Goal: Book appointment/travel/reservation

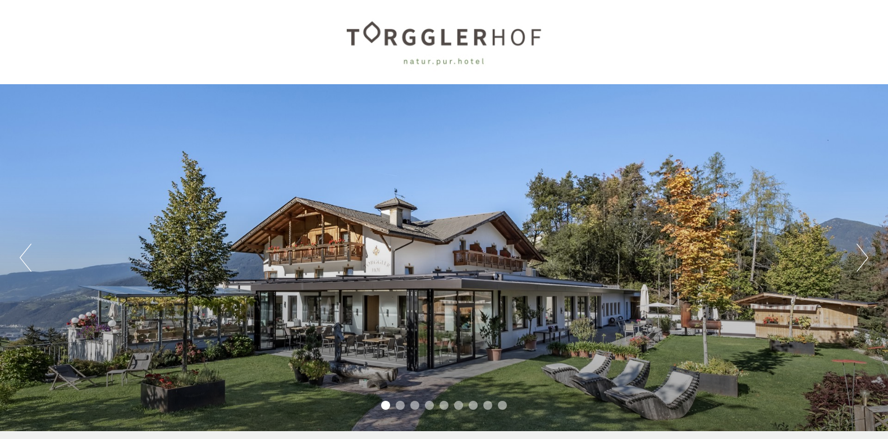
scroll to position [384, 0]
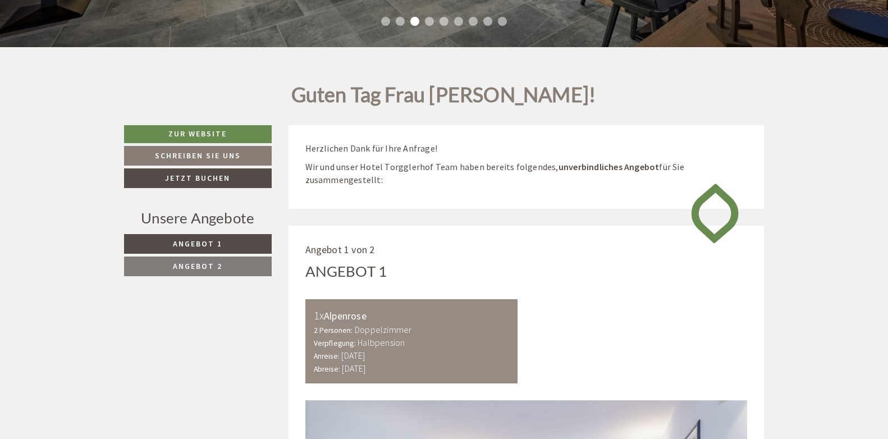
click at [202, 245] on span "Angebot 1" at bounding box center [197, 244] width 49 height 10
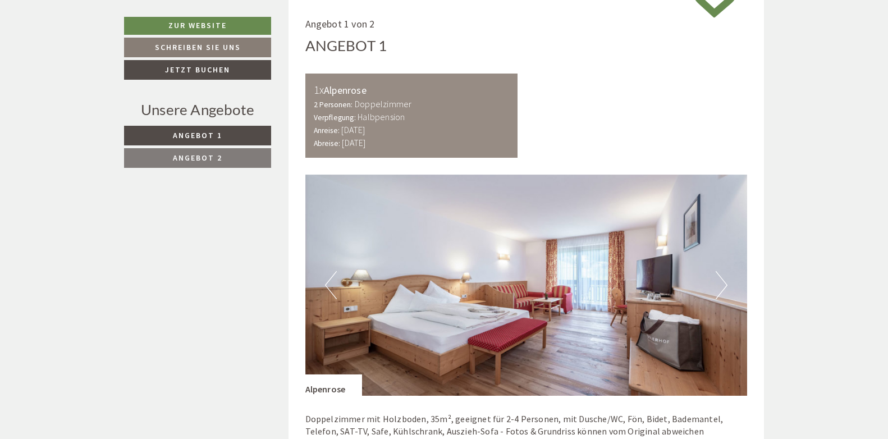
scroll to position [994, 0]
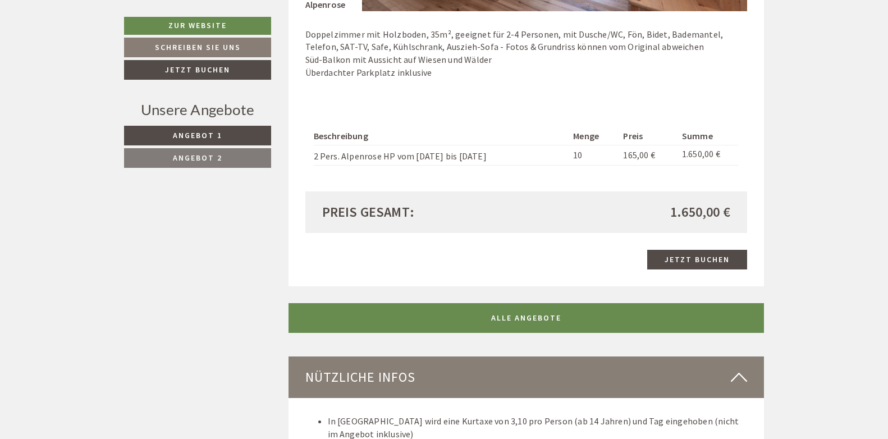
click at [194, 158] on span "Angebot 2" at bounding box center [197, 158] width 49 height 10
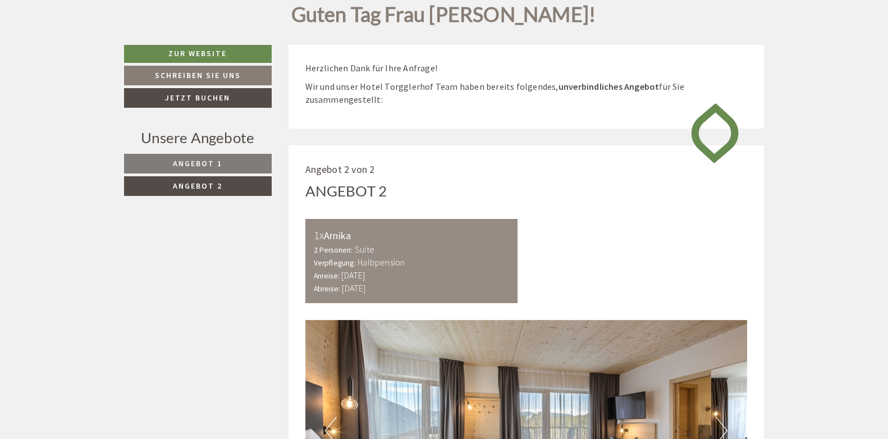
scroll to position [430, 0]
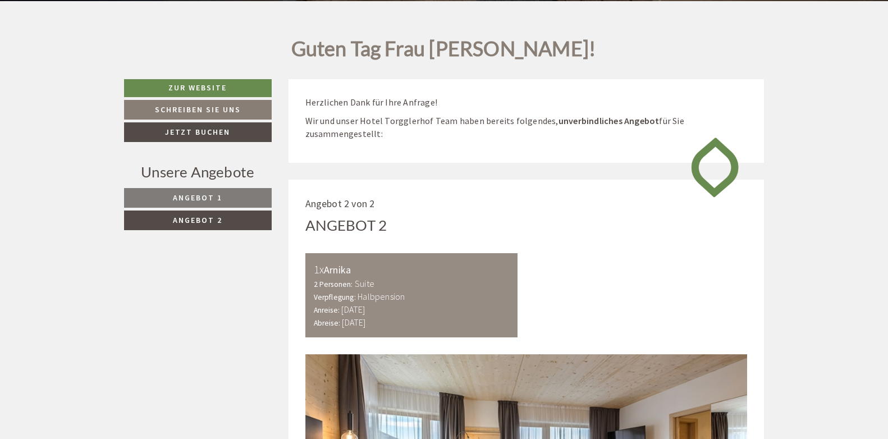
click at [187, 200] on span "Angebot 1" at bounding box center [197, 198] width 49 height 10
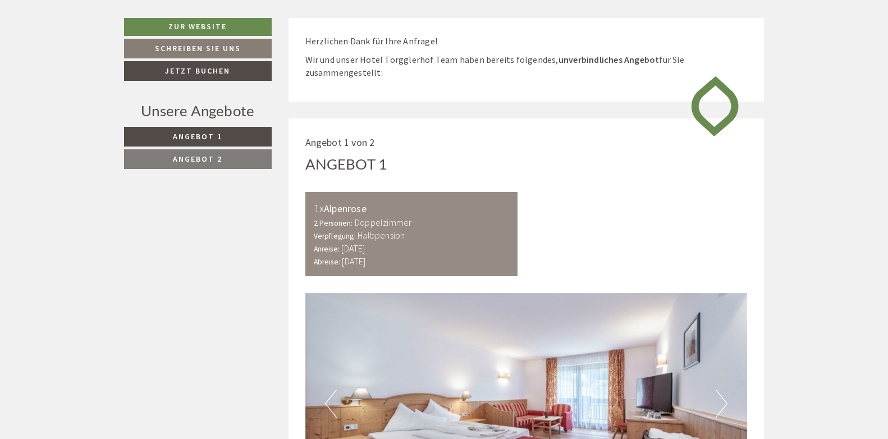
scroll to position [408, 0]
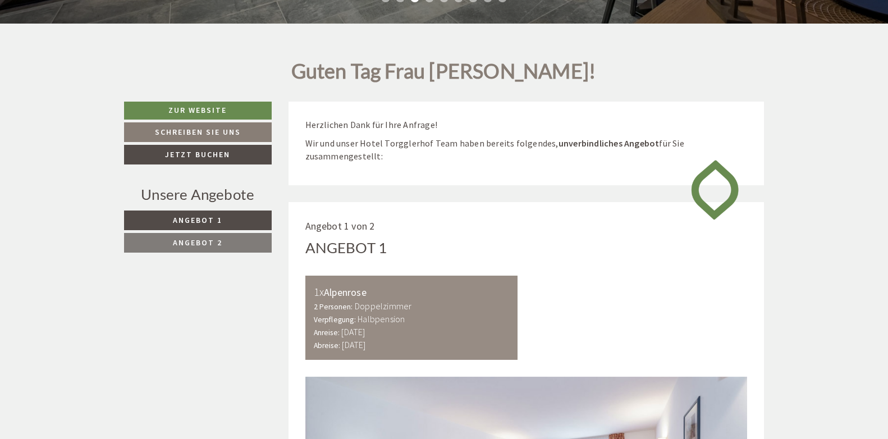
click at [190, 245] on span "Angebot 2" at bounding box center [197, 243] width 49 height 10
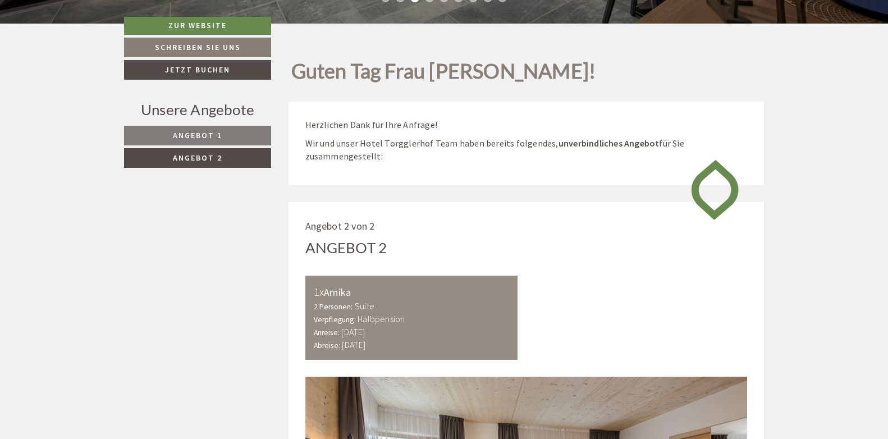
scroll to position [610, 0]
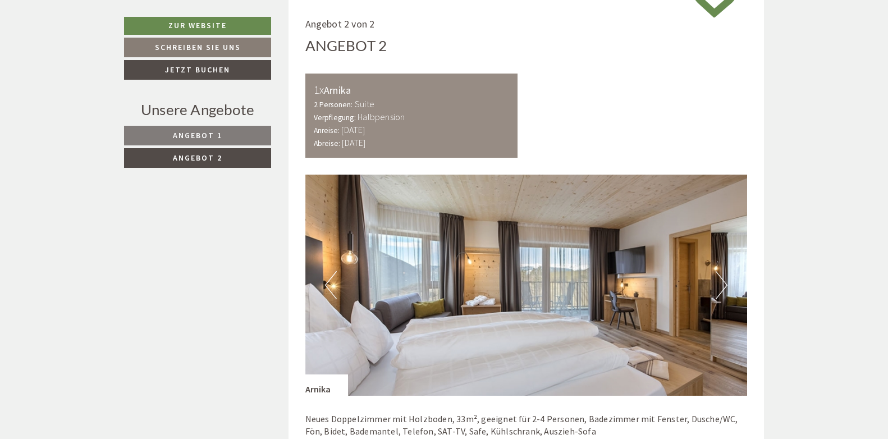
click at [199, 133] on span "Angebot 1" at bounding box center [197, 135] width 49 height 10
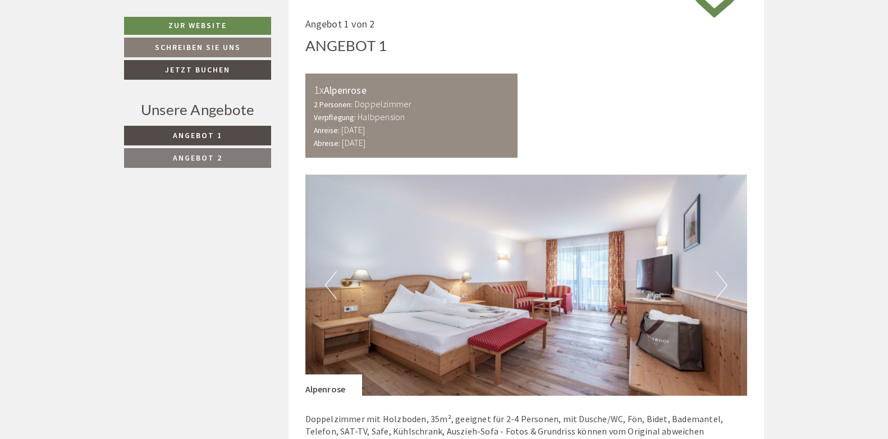
click at [199, 160] on span "Angebot 2" at bounding box center [197, 158] width 49 height 10
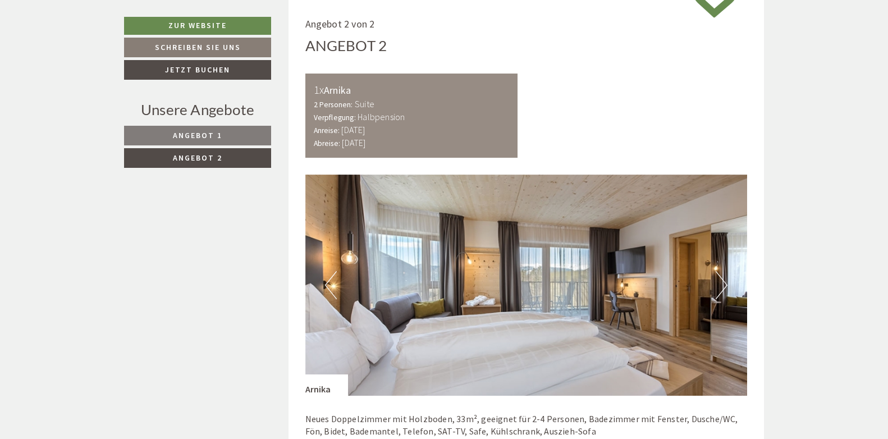
click at [200, 136] on span "Angebot 1" at bounding box center [197, 135] width 49 height 10
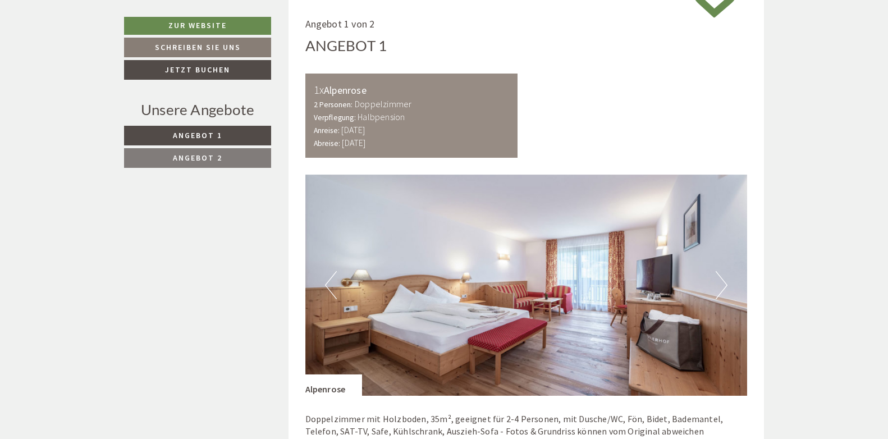
click at [199, 153] on span "Angebot 2" at bounding box center [197, 158] width 49 height 10
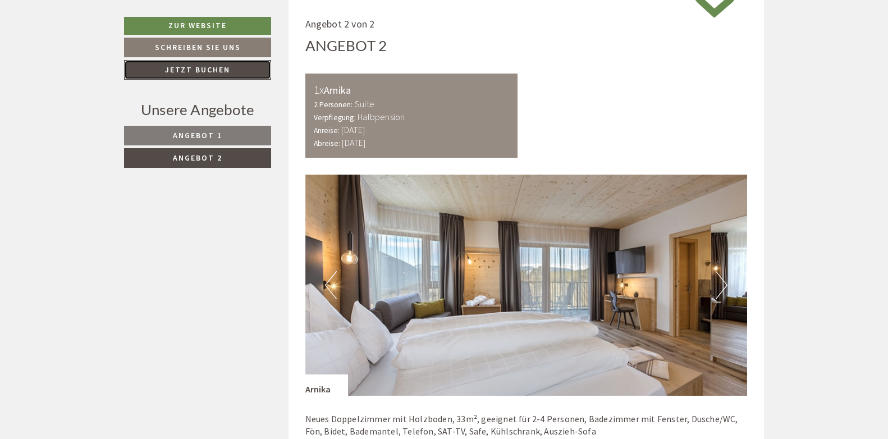
click at [205, 68] on link "Jetzt buchen" at bounding box center [197, 70] width 147 height 20
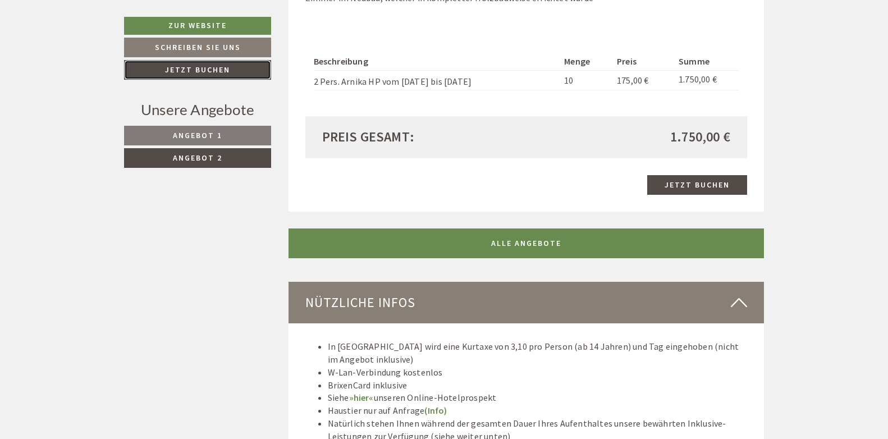
scroll to position [1054, 0]
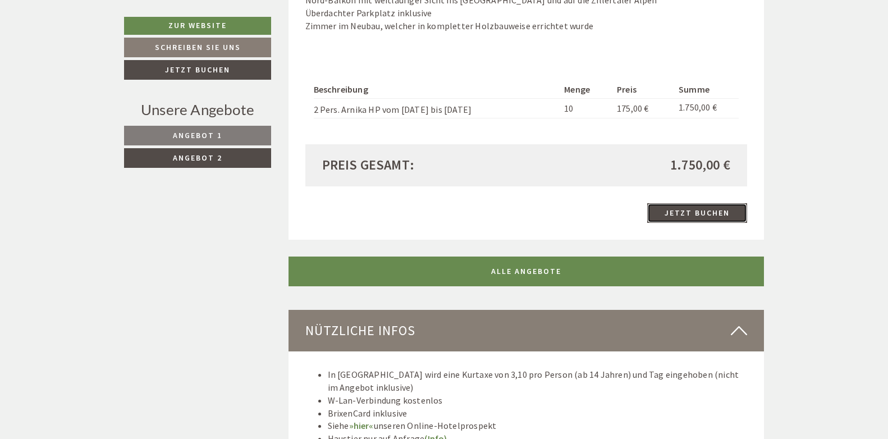
click at [695, 214] on link "Jetzt buchen" at bounding box center [697, 213] width 100 height 20
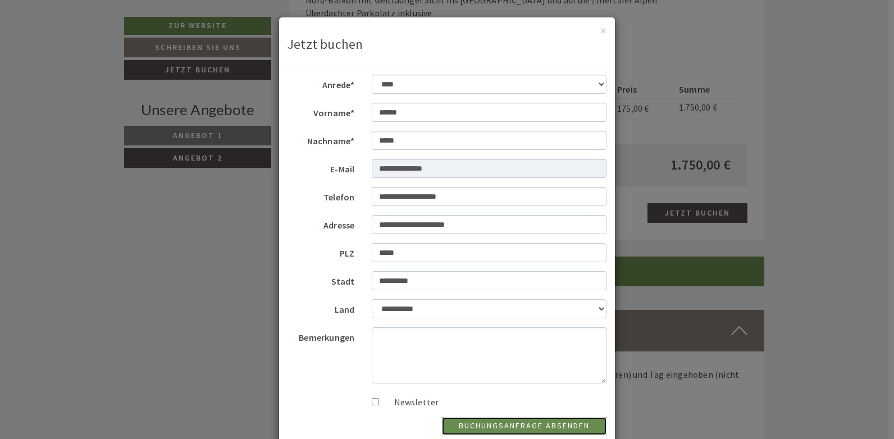
click at [540, 426] on button "Buchungsanfrage absenden" at bounding box center [524, 426] width 165 height 18
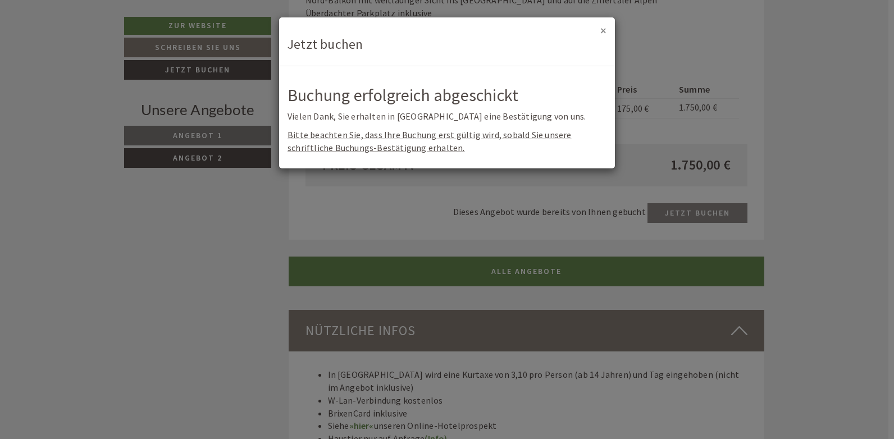
click at [606, 29] on button "×" at bounding box center [603, 31] width 6 height 12
